Goal: Task Accomplishment & Management: Find specific page/section

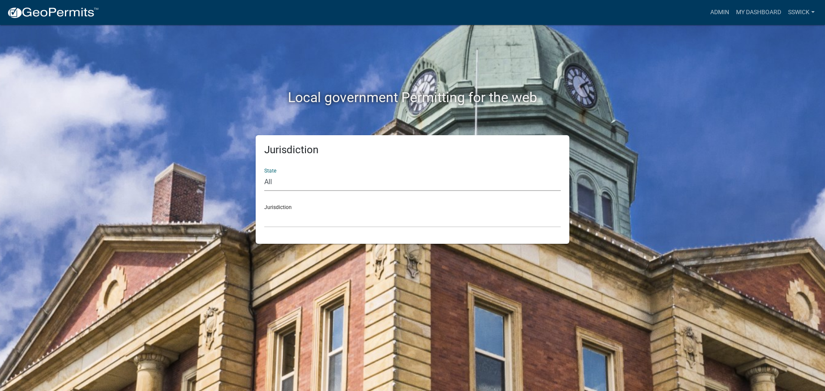
click at [267, 179] on select "All [US_STATE] [US_STATE] [US_STATE] [US_STATE] [US_STATE] [US_STATE] [US_STATE…" at bounding box center [412, 183] width 296 height 18
select select "[US_STATE]"
click at [264, 174] on select "All [US_STATE] [US_STATE] [US_STATE] [US_STATE] [US_STATE] [US_STATE] [US_STATE…" at bounding box center [412, 183] width 296 height 18
click at [277, 219] on select "City of [GEOGRAPHIC_DATA], [US_STATE] City of [GEOGRAPHIC_DATA], [US_STATE] Cit…" at bounding box center [412, 219] width 296 height 18
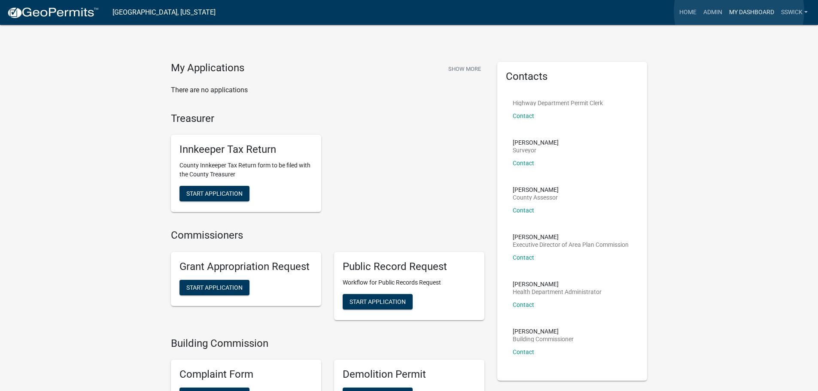
click at [739, 12] on link "My Dashboard" at bounding box center [752, 12] width 52 height 16
